Goal: Task Accomplishment & Management: Use online tool/utility

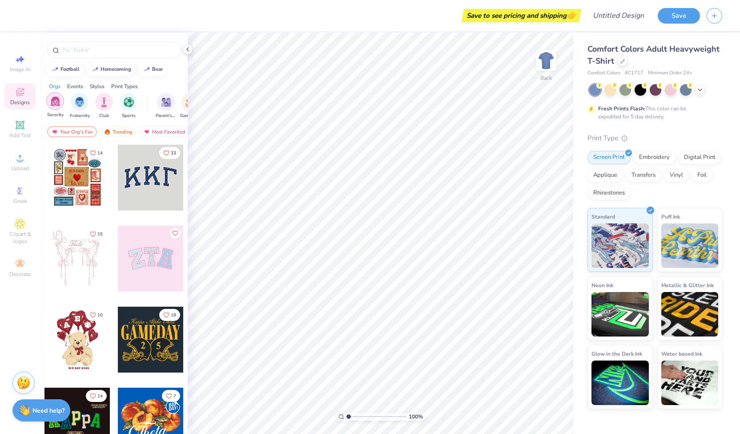
click at [63, 97] on div "filter for Sorority" at bounding box center [55, 101] width 18 height 18
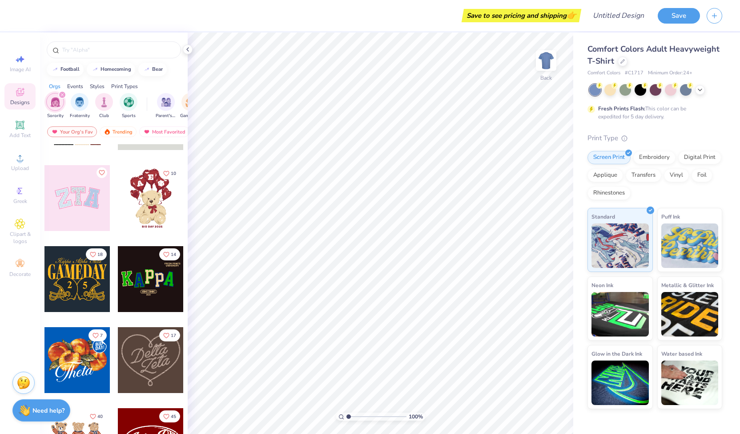
scroll to position [2, 0]
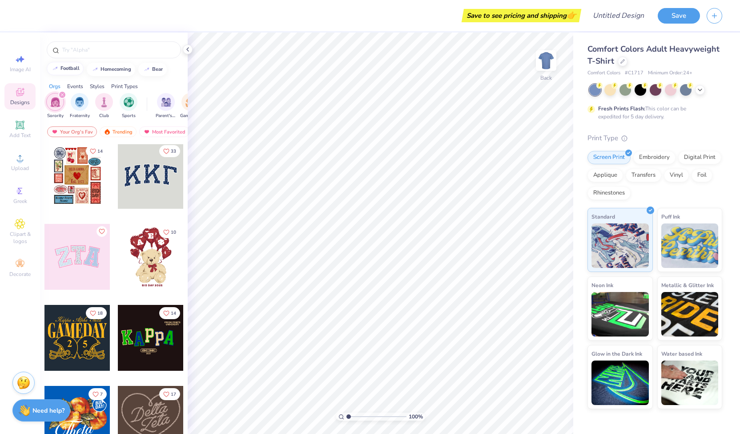
click at [70, 68] on div "football" at bounding box center [69, 68] width 19 height 5
type input "football"
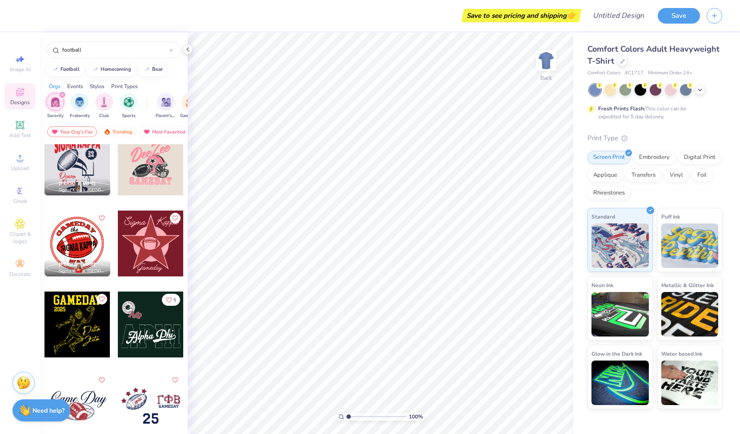
scroll to position [625, 0]
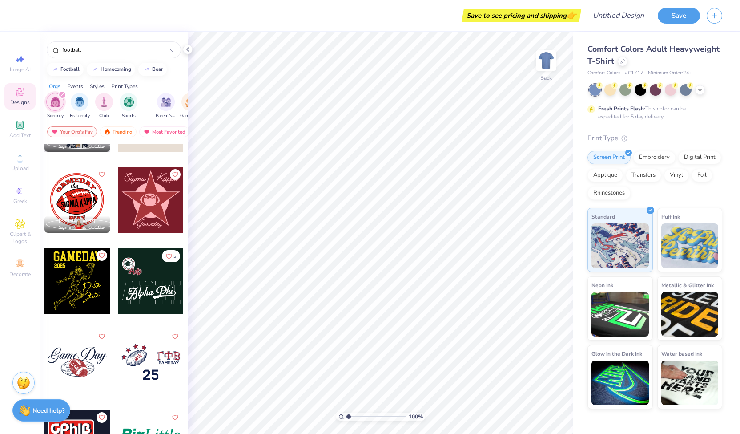
click at [83, 282] on div at bounding box center [77, 281] width 66 height 66
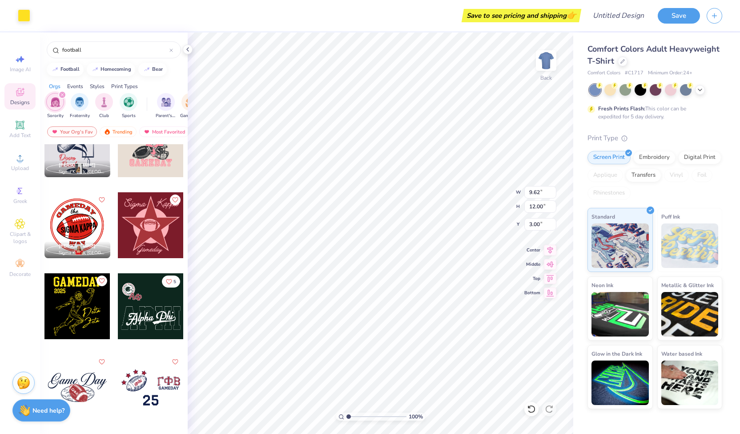
scroll to position [598, 0]
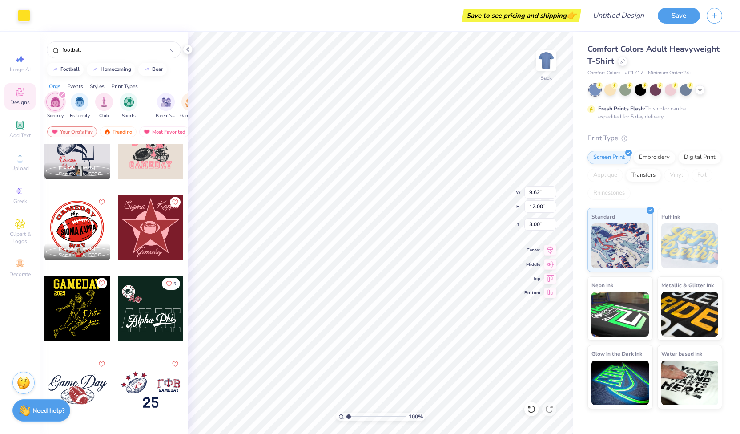
click at [157, 284] on div at bounding box center [151, 308] width 66 height 66
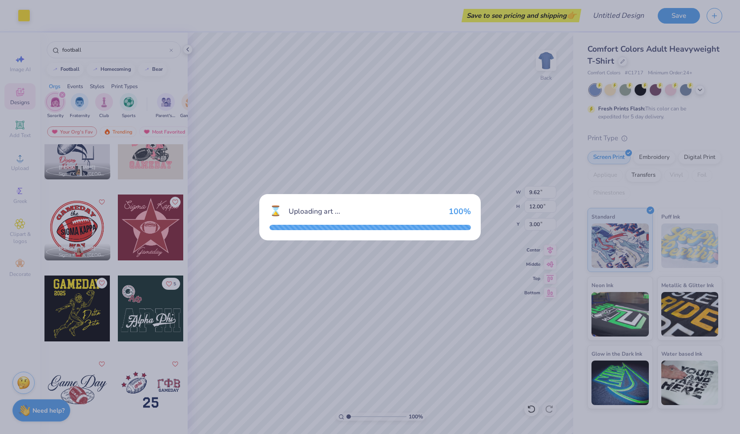
type input "11.16"
type input "8.83"
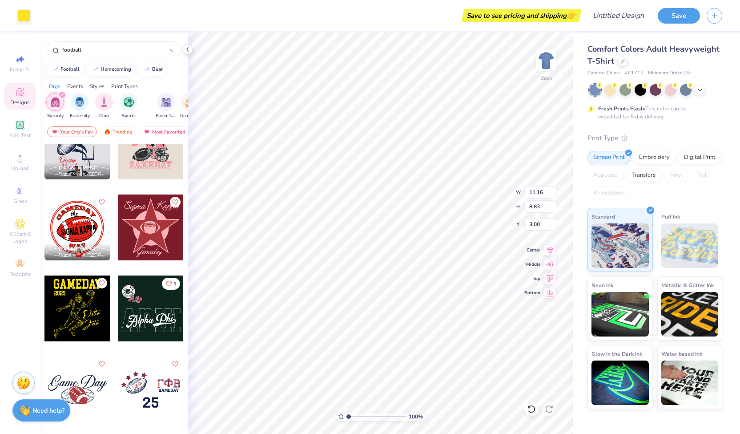
type input "9.62"
type input "12.00"
type input "3.00"
type input "9.41"
type input "2.79"
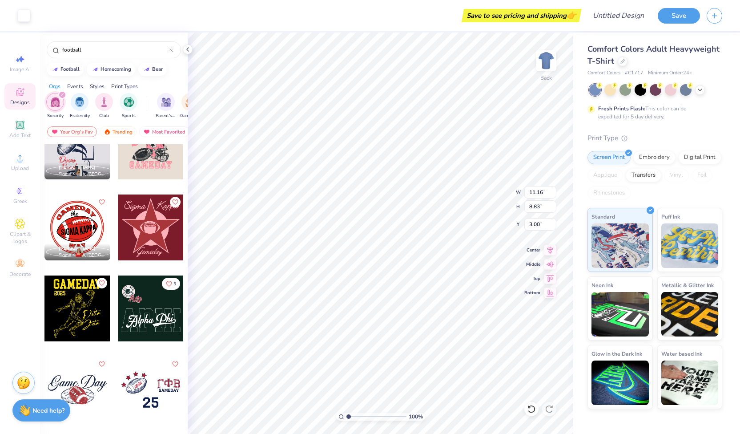
type input "8.27"
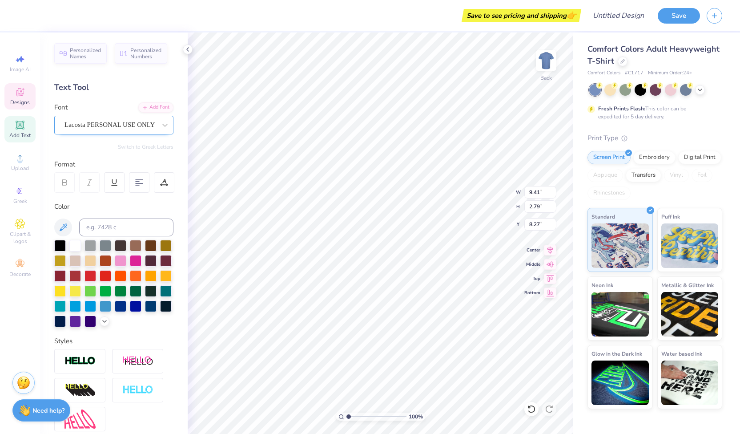
click at [130, 120] on div "Lacosta PERSONAL USE ONLY" at bounding box center [110, 125] width 93 height 14
click at [164, 80] on div "Personalized Names Personalized Numbers Text Tool Add Font Font Lacosta PERSONA…" at bounding box center [114, 232] width 148 height 401
click at [71, 49] on span "Personalized Names" at bounding box center [86, 52] width 32 height 12
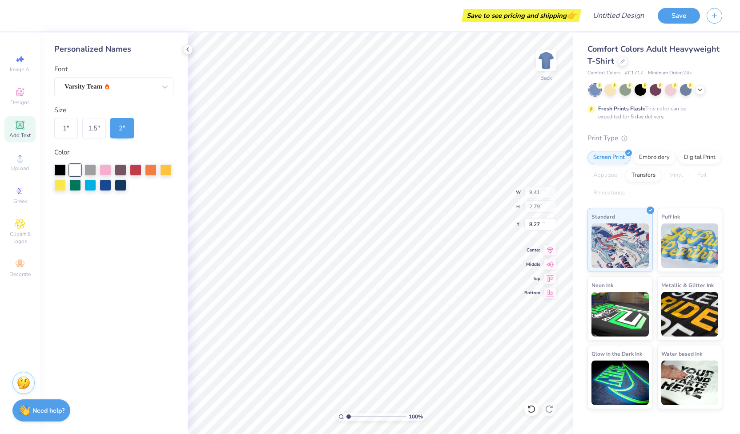
type input "12.43"
type input "2.00"
type input "11.50"
click at [91, 49] on div "Personalized Names" at bounding box center [113, 49] width 119 height 12
click at [183, 48] on div at bounding box center [188, 49] width 10 height 10
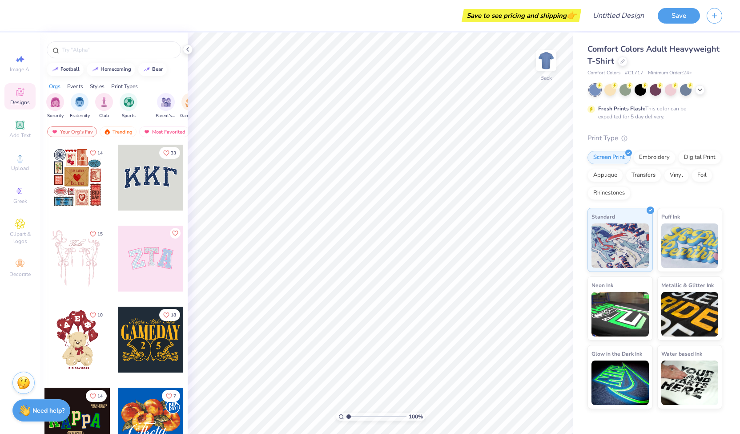
click at [620, 66] on div "Comfort Colors Adult Heavyweight T-Shirt" at bounding box center [654, 55] width 135 height 24
click at [620, 64] on div at bounding box center [623, 61] width 10 height 10
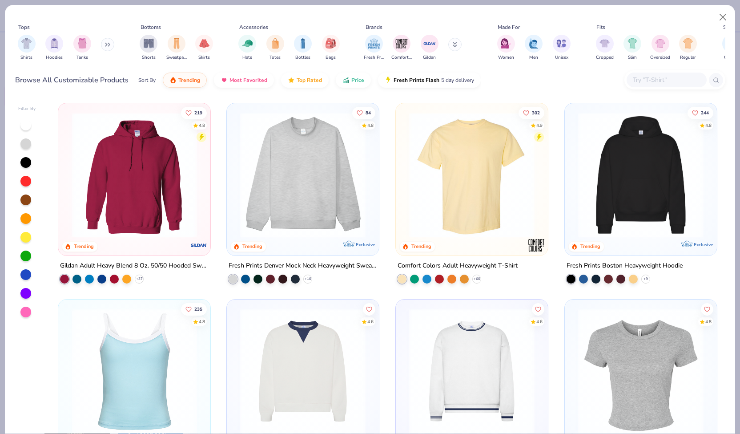
click at [658, 80] on input "text" at bounding box center [666, 80] width 68 height 10
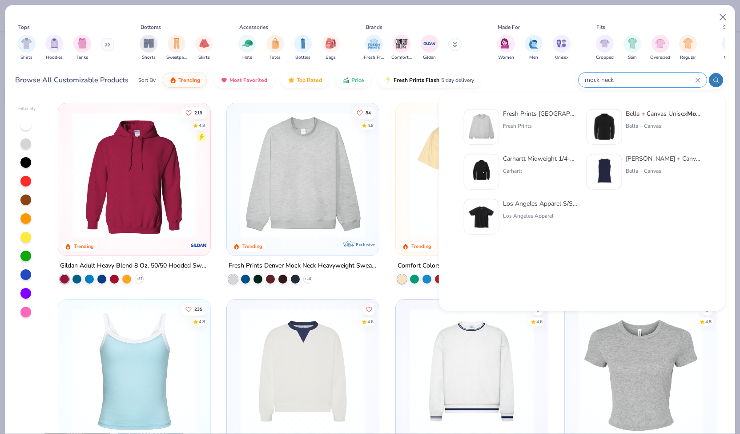
type input "mock neck"
click at [512, 129] on div "Fresh Prints Denver Mock Neck Heavyweight Sweatshirt Fresh Prints" at bounding box center [540, 127] width 75 height 36
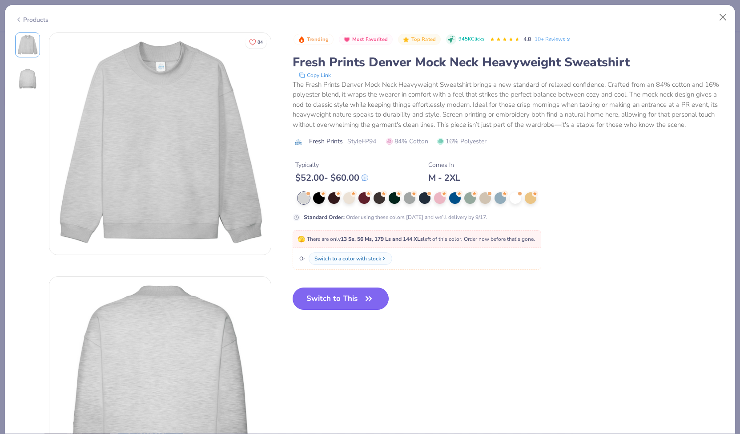
click at [348, 294] on button "Switch to This" at bounding box center [341, 298] width 96 height 22
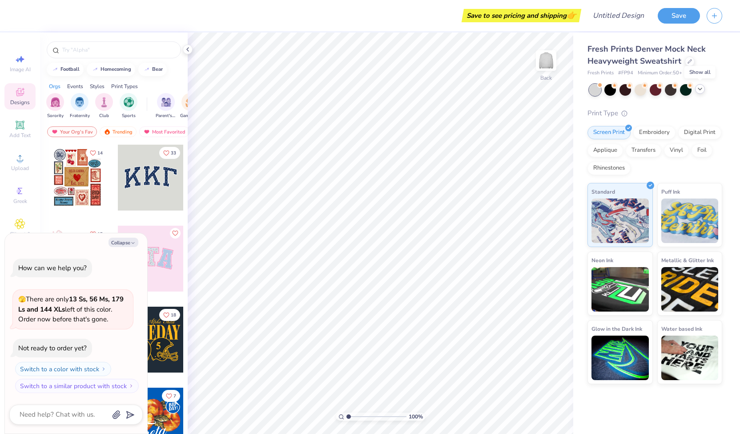
click at [702, 88] on icon at bounding box center [699, 88] width 7 height 7
type textarea "x"
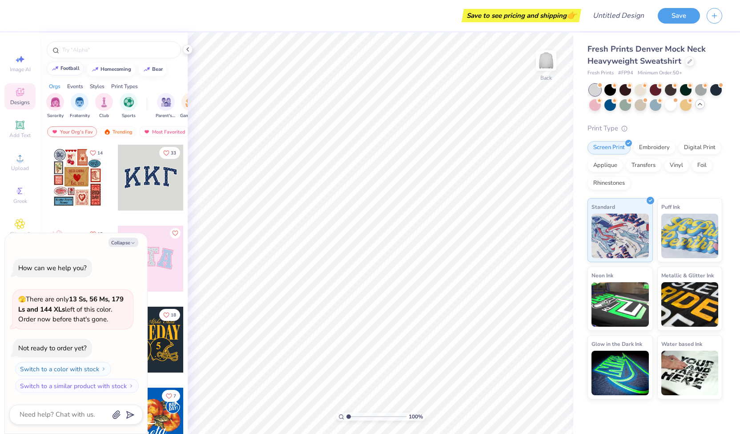
click at [78, 68] on div "football" at bounding box center [69, 68] width 19 height 5
type input "football"
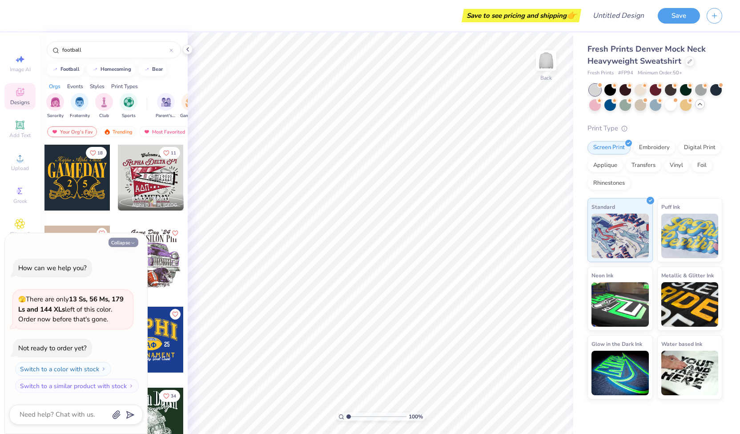
click at [124, 240] on button "Collapse" at bounding box center [123, 241] width 30 height 9
type textarea "x"
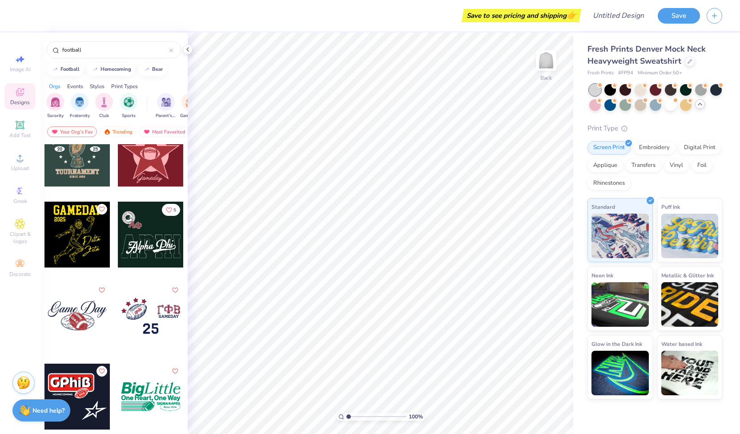
scroll to position [1161, 0]
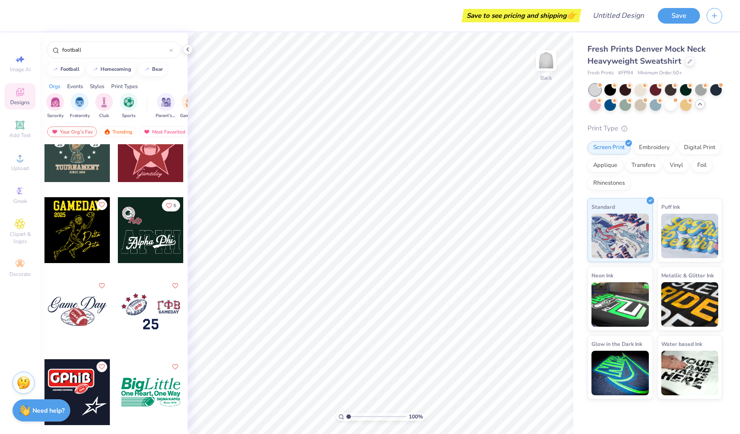
click at [163, 251] on div at bounding box center [151, 230] width 66 height 66
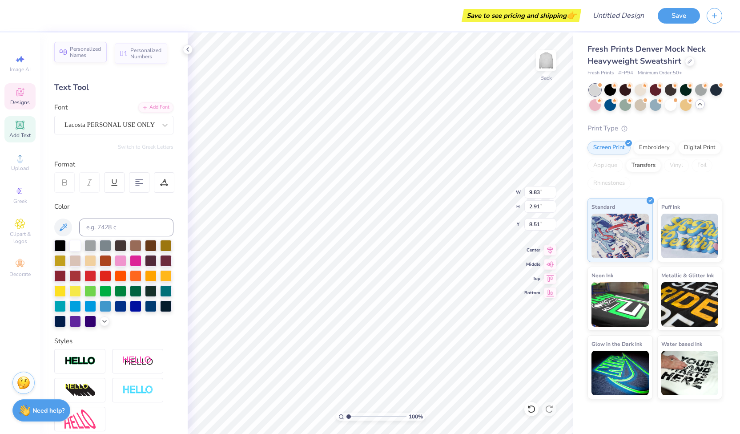
click at [98, 54] on span "Personalized Names" at bounding box center [86, 52] width 32 height 12
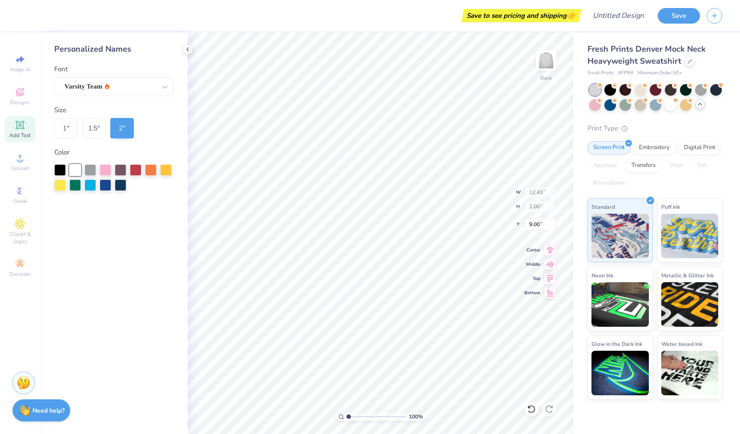
type input "12.43"
type input "2.00"
type input "13.74"
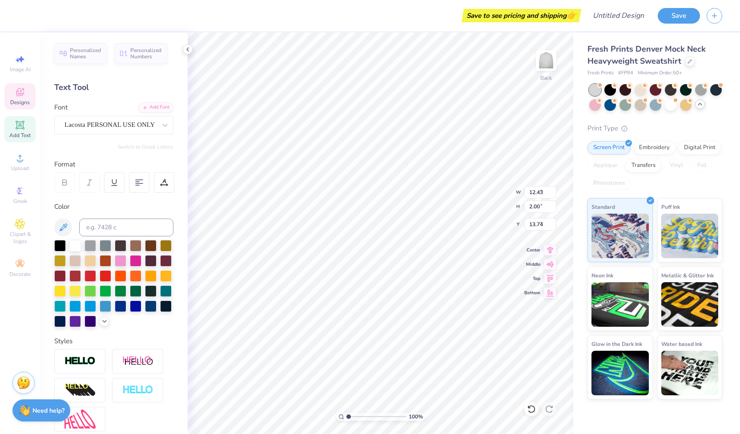
type input "9.83"
type input "2.91"
type input "8.51"
click at [28, 123] on div "Add Text" at bounding box center [19, 129] width 31 height 26
type input "5.84"
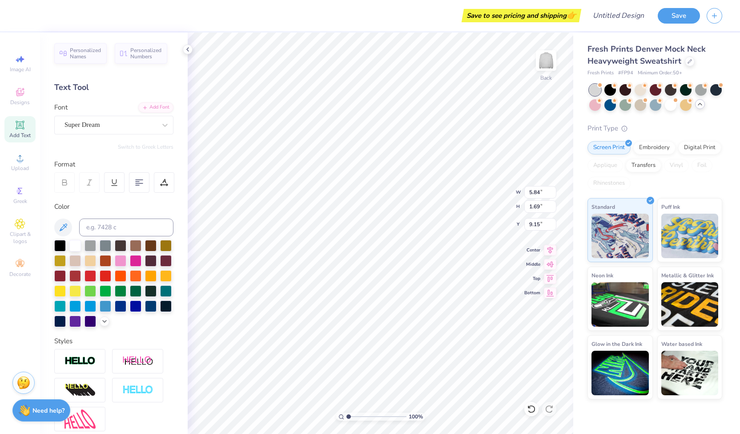
type input "1.69"
type input "9.15"
type textarea "TETHETXT"
type textarea "THETA"
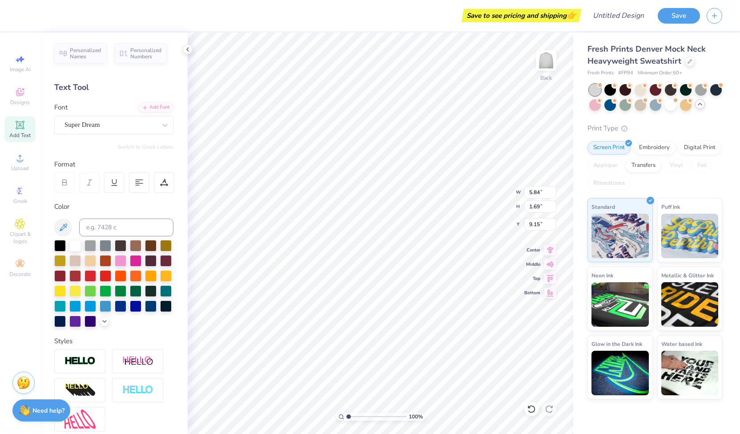
scroll to position [7, 1]
type input "11.66"
type input "4.61"
type input "7.62"
type input "7.12"
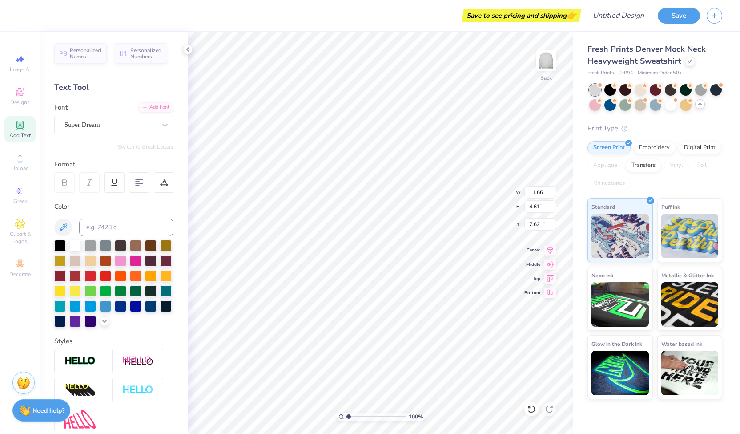
type input "1.69"
type input "15.16"
click at [157, 125] on div at bounding box center [165, 125] width 16 height 16
click at [124, 198] on div "Academic M54" at bounding box center [114, 194] width 96 height 9
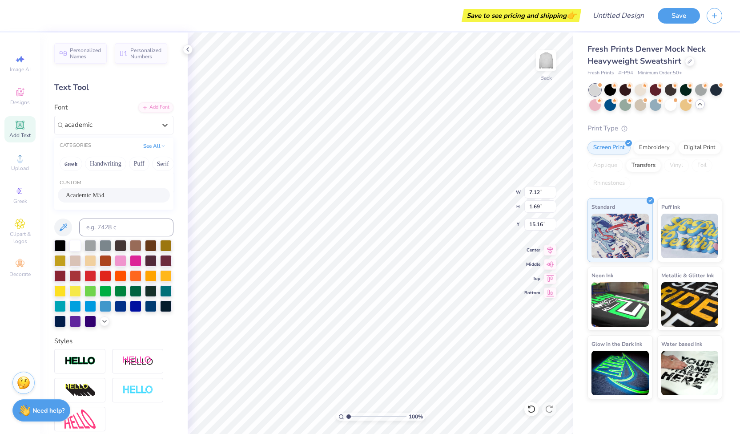
type input "academic"
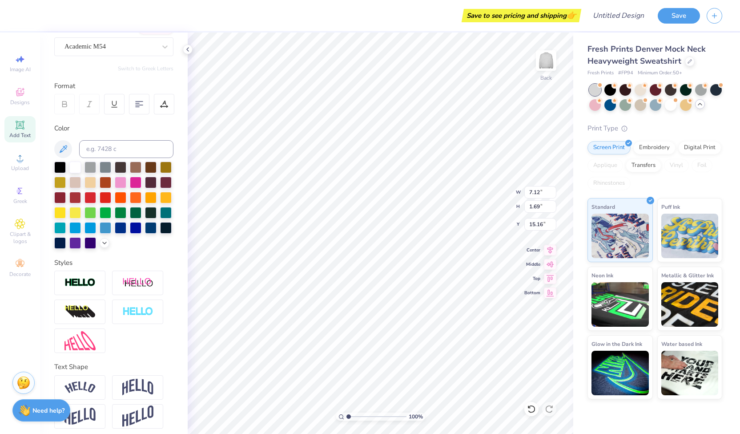
scroll to position [98, 0]
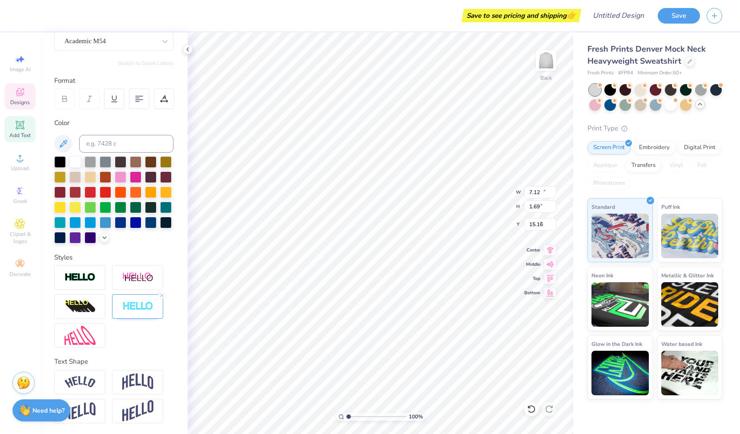
type input "11.66"
type input "4.61"
type input "7.62"
type textarea "Theta"
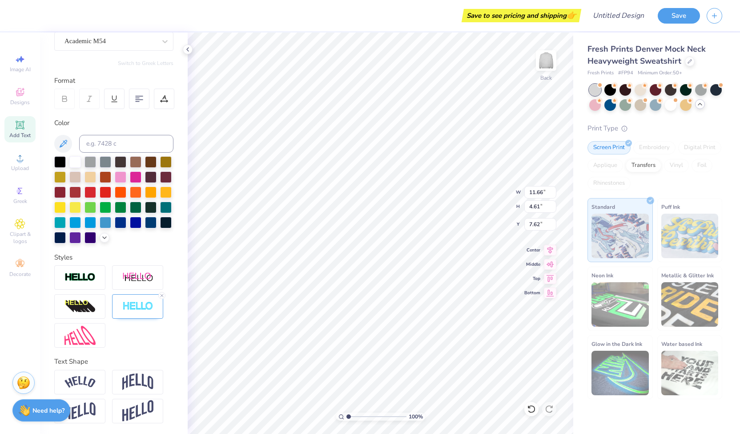
type input "6.44"
type input "1.85"
type input "15.08"
type textarea "T"
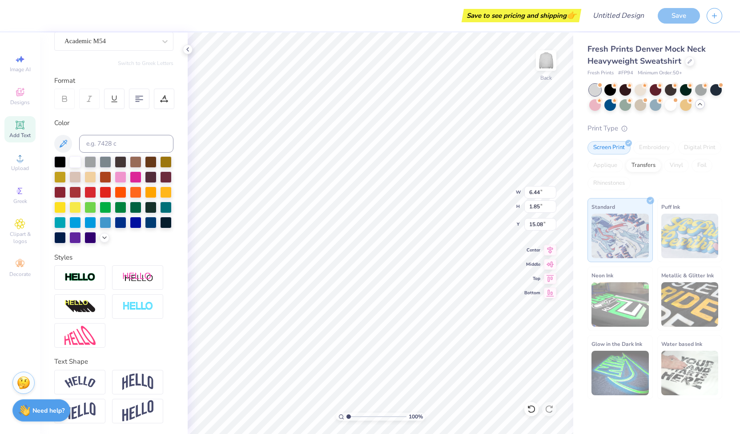
scroll to position [7, 1]
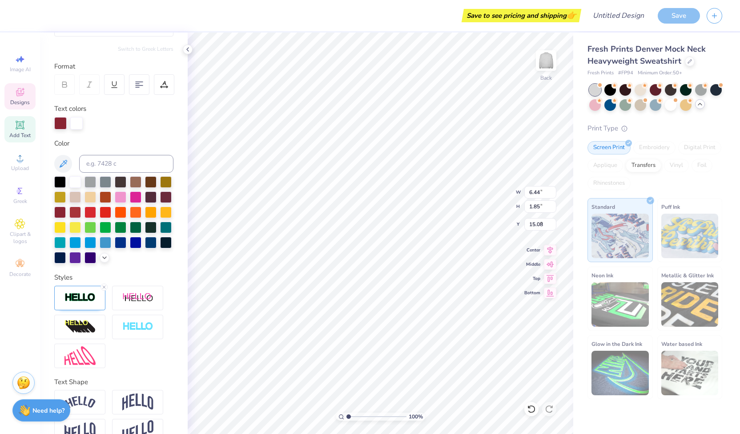
type input "1.32"
type input "1.46"
type input "4.90"
type input "1.42"
type input "1.40"
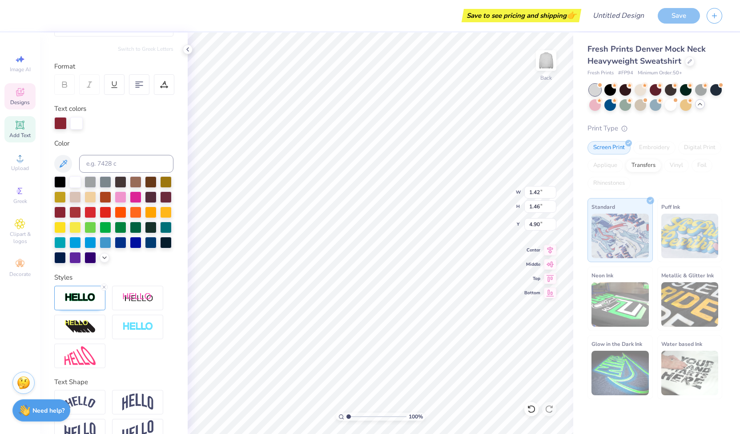
type input "5.10"
type input "1.32"
type input "1.46"
type input "4.90"
click at [25, 89] on icon at bounding box center [20, 92] width 11 height 11
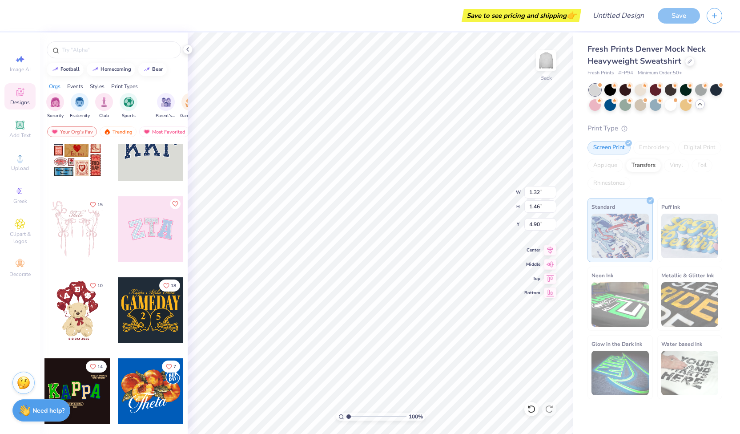
scroll to position [0, 0]
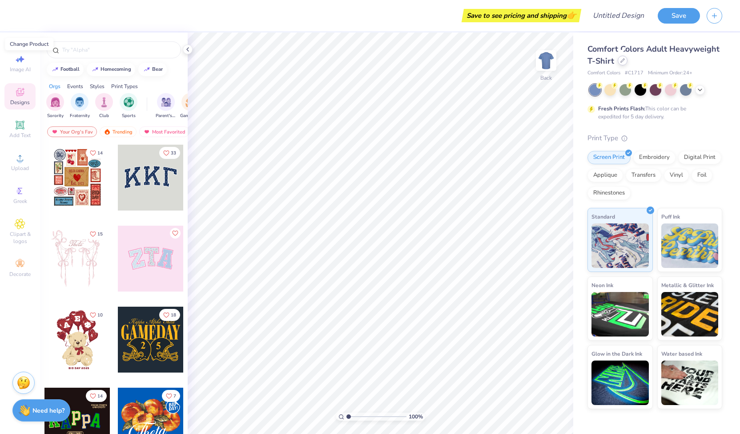
click at [621, 62] on icon at bounding box center [623, 61] width 4 height 4
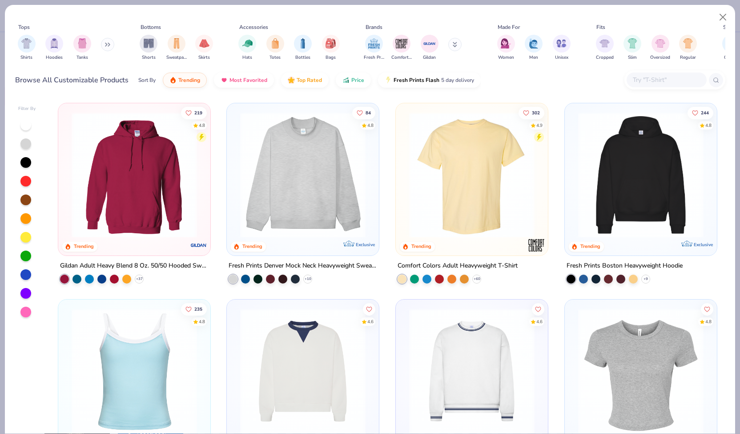
click at [309, 181] on img at bounding box center [303, 174] width 134 height 125
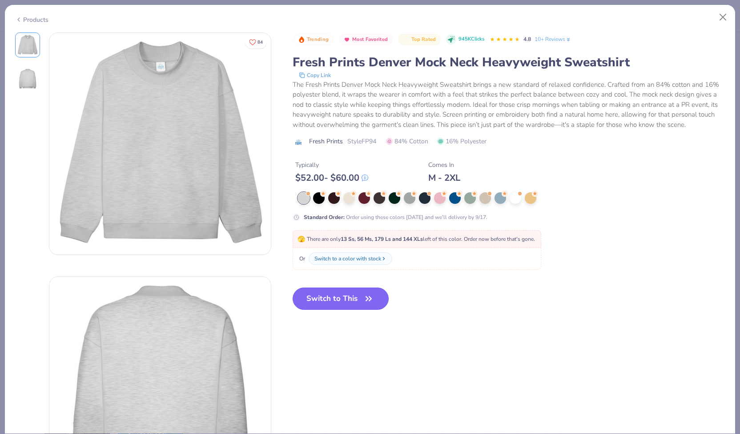
click at [341, 290] on button "Switch to This" at bounding box center [341, 298] width 96 height 22
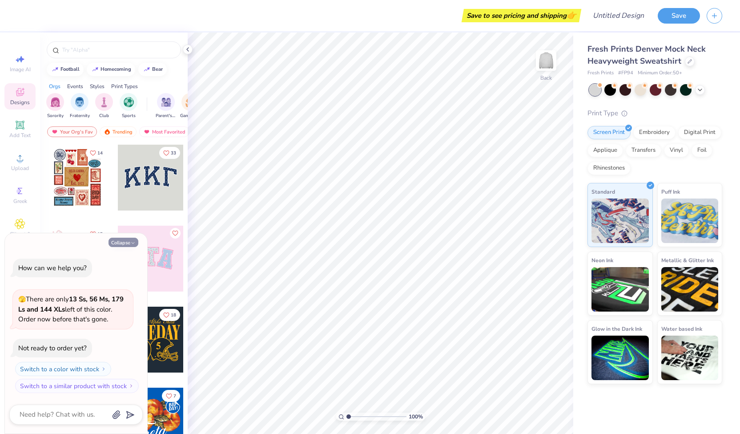
click at [132, 243] on polyline "button" at bounding box center [133, 242] width 3 height 1
type textarea "x"
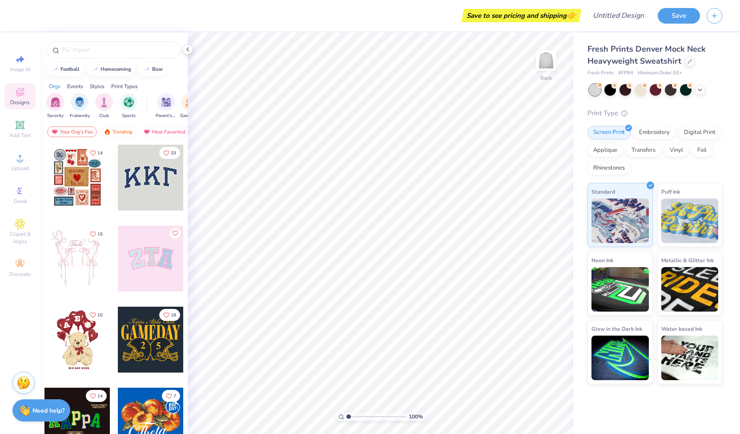
click at [72, 61] on div at bounding box center [114, 47] width 148 height 30
click at [72, 64] on button "football" at bounding box center [65, 68] width 37 height 13
type input "football"
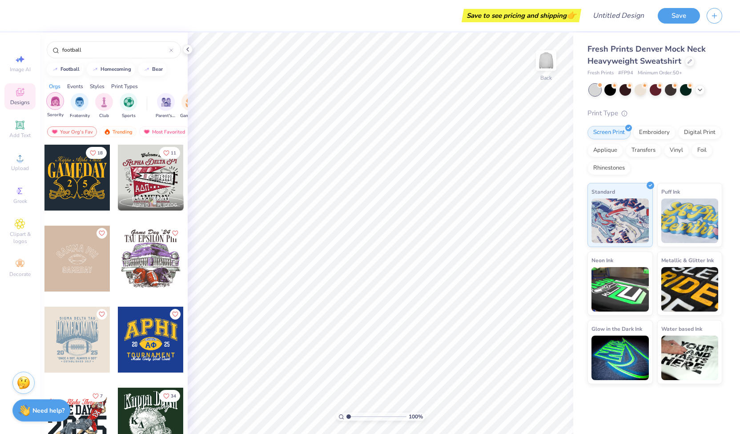
click at [60, 101] on img "filter for Sorority" at bounding box center [55, 101] width 10 height 10
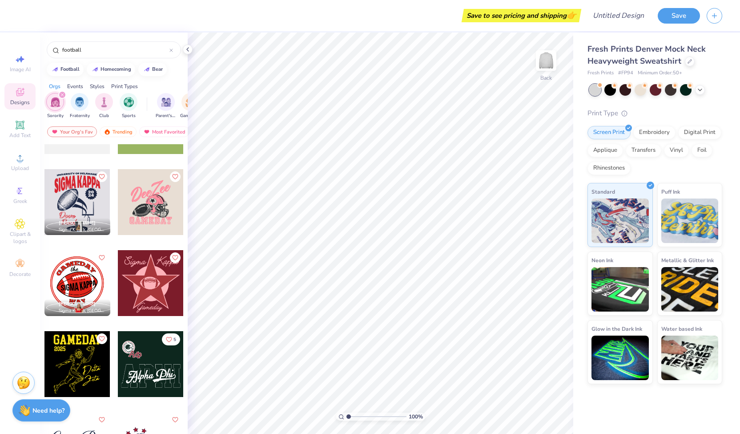
scroll to position [557, 0]
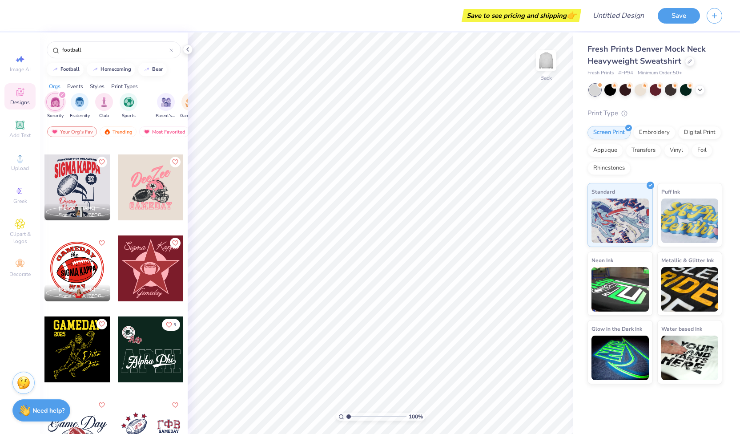
click at [152, 356] on div at bounding box center [151, 349] width 66 height 66
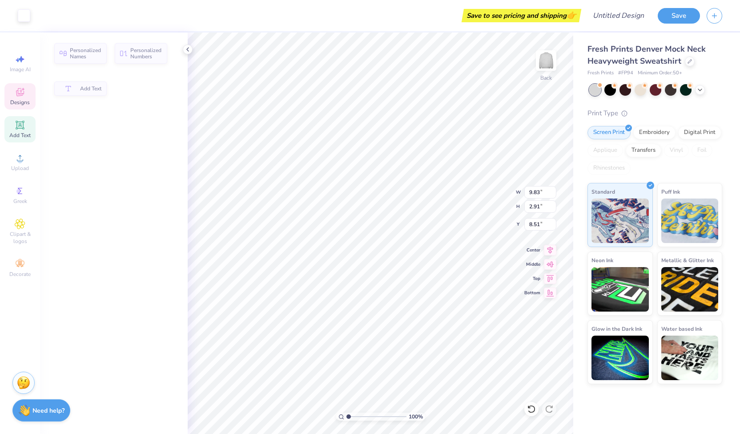
type input "9.83"
type input "2.91"
type input "8.51"
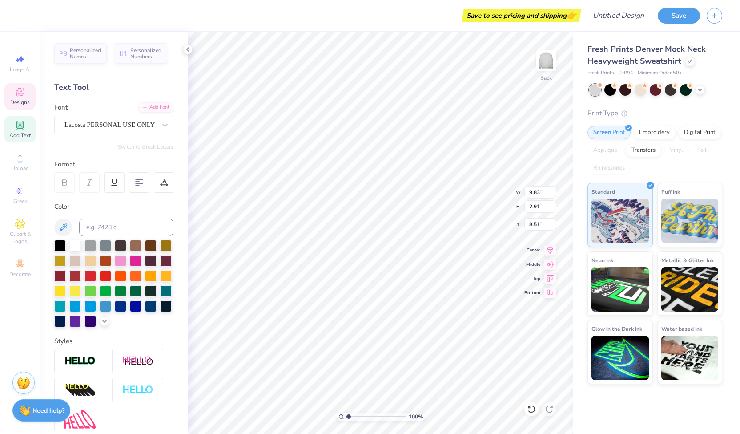
scroll to position [7, 2]
type textarea "Theta{"
type input "11.66"
type input "4.61"
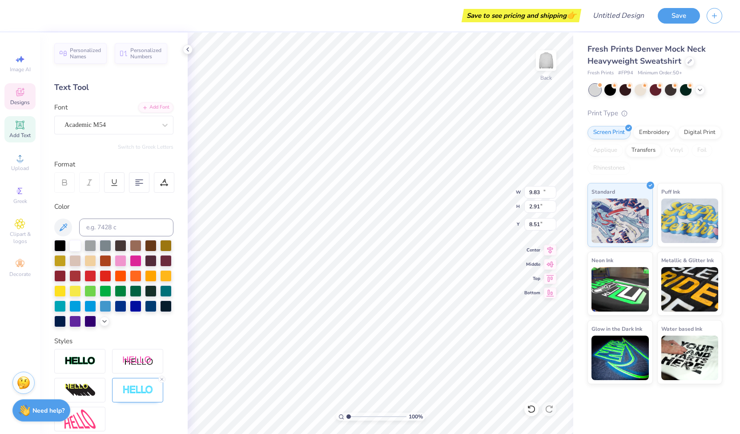
type input "7.62"
type textarea "Theta"
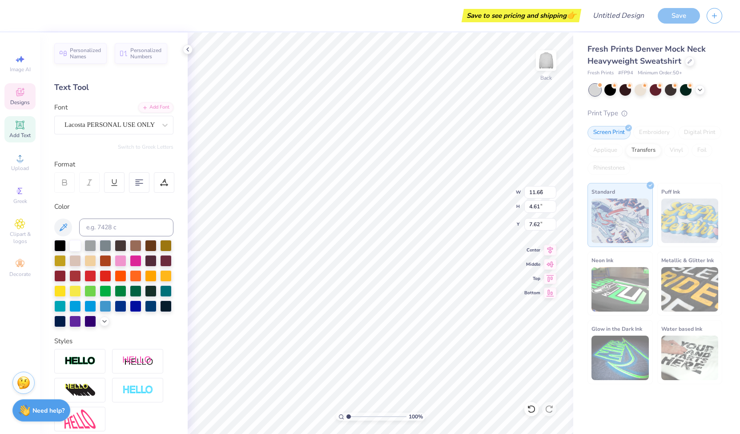
type input "5.06"
type input "2.84"
type input "8.57"
type textarea "KappaAlphaTheta{"
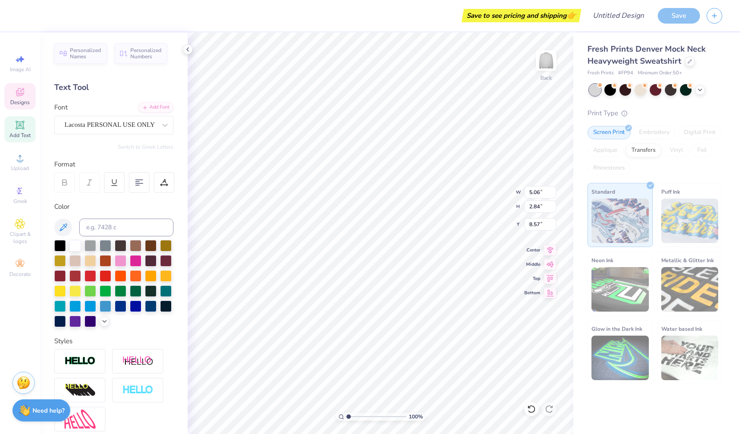
scroll to position [7, 1]
click at [161, 128] on icon at bounding box center [165, 124] width 9 height 9
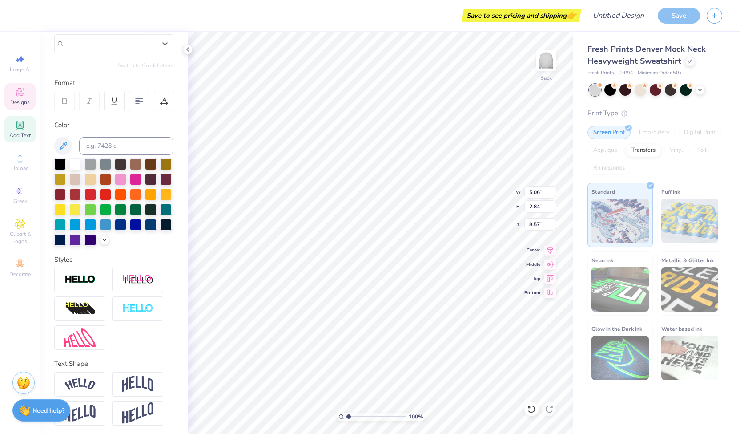
scroll to position [76, 0]
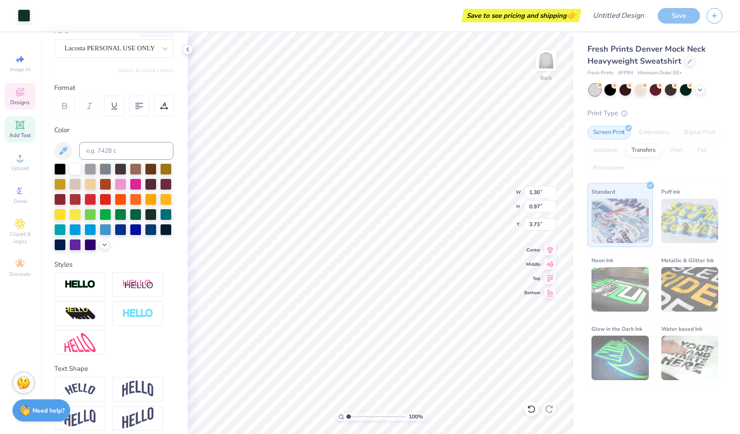
type input "1.30"
type input "0.97"
type input "3.73"
type input "1.81"
type input "0.86"
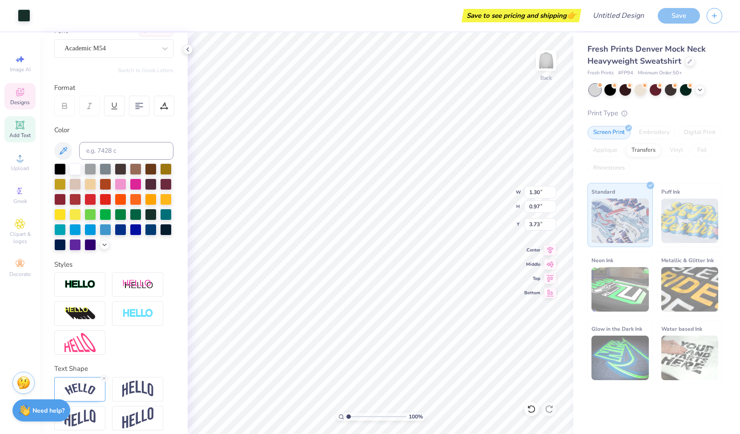
type input "3.31"
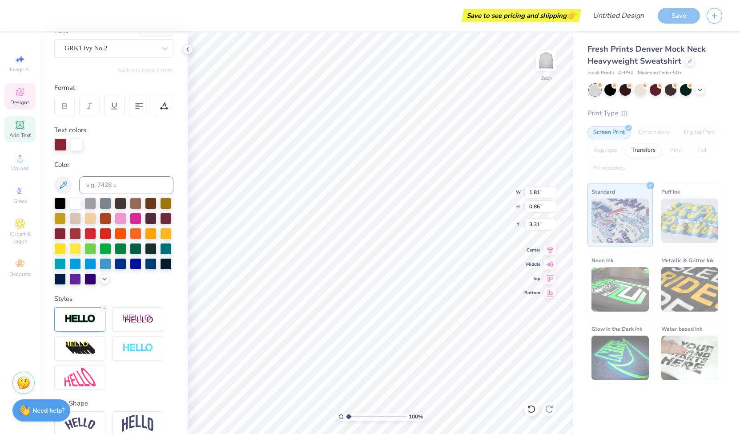
type input "1.32"
type input "1.46"
type input "4.90"
type textarea "KA"
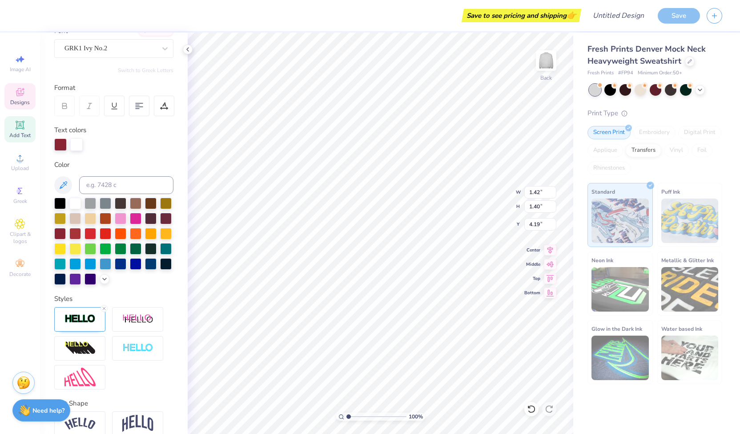
type input "4.19"
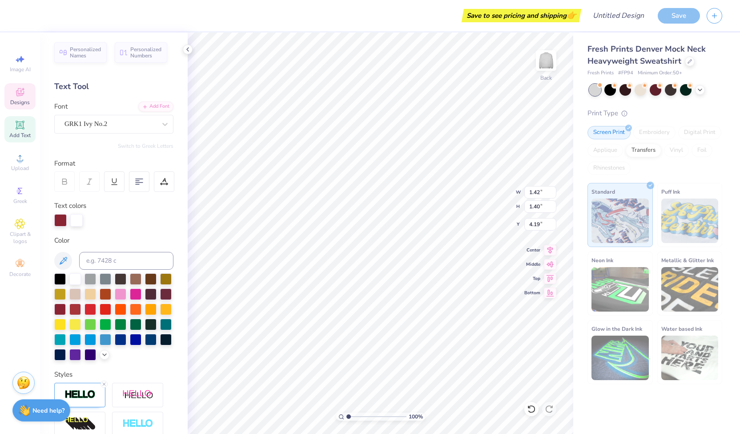
type textarea "theta"
paste textarea
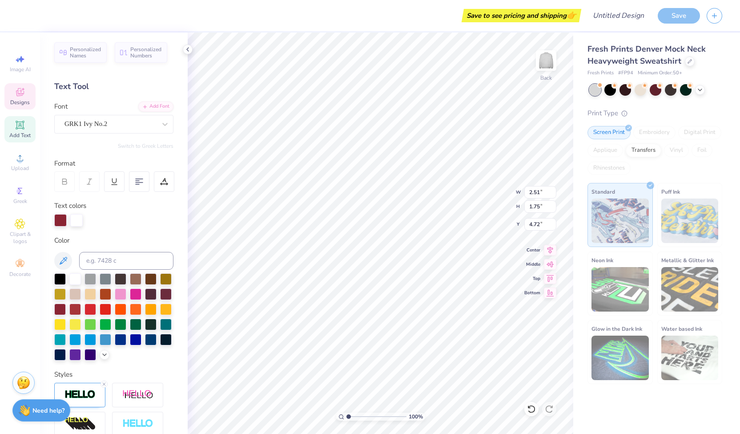
type textarea "KA"
click at [28, 100] on span "Designs" at bounding box center [20, 102] width 20 height 7
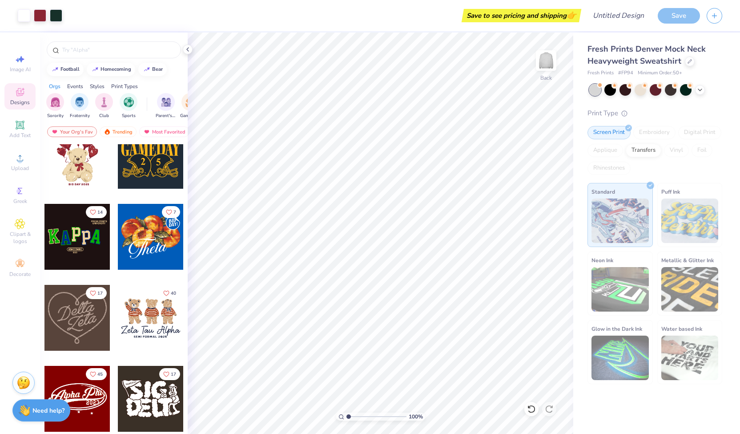
scroll to position [189, 0]
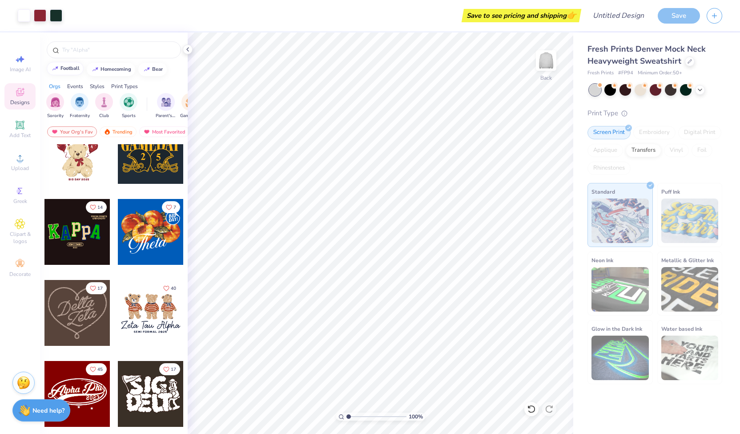
click at [70, 70] on div "football" at bounding box center [69, 68] width 19 height 5
type input "football"
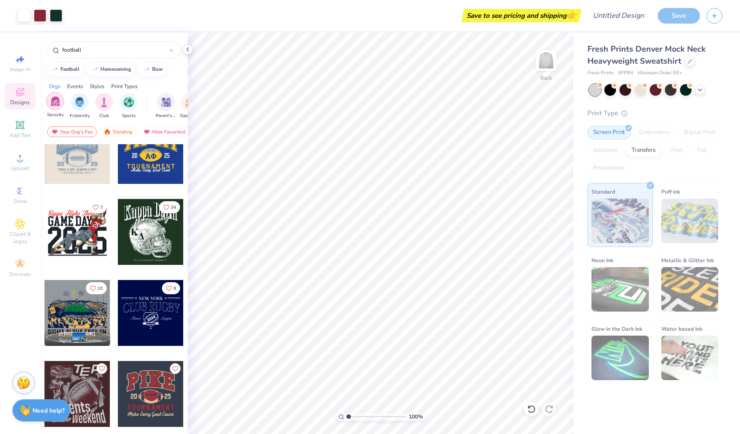
click at [54, 102] on img "filter for Sorority" at bounding box center [55, 101] width 10 height 10
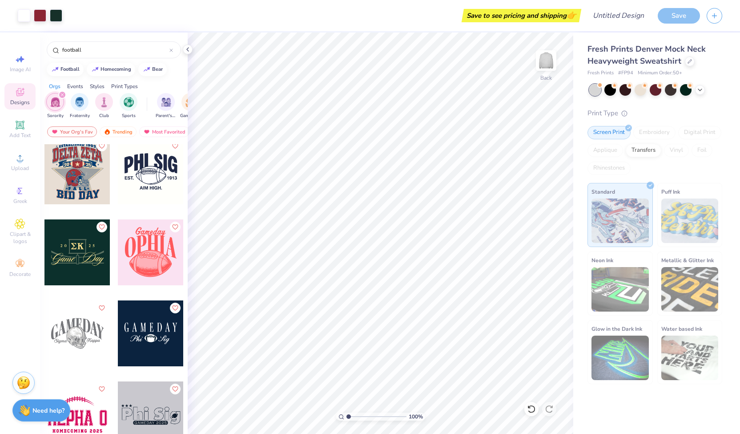
scroll to position [1655, 0]
